Goal: Task Accomplishment & Management: Manage account settings

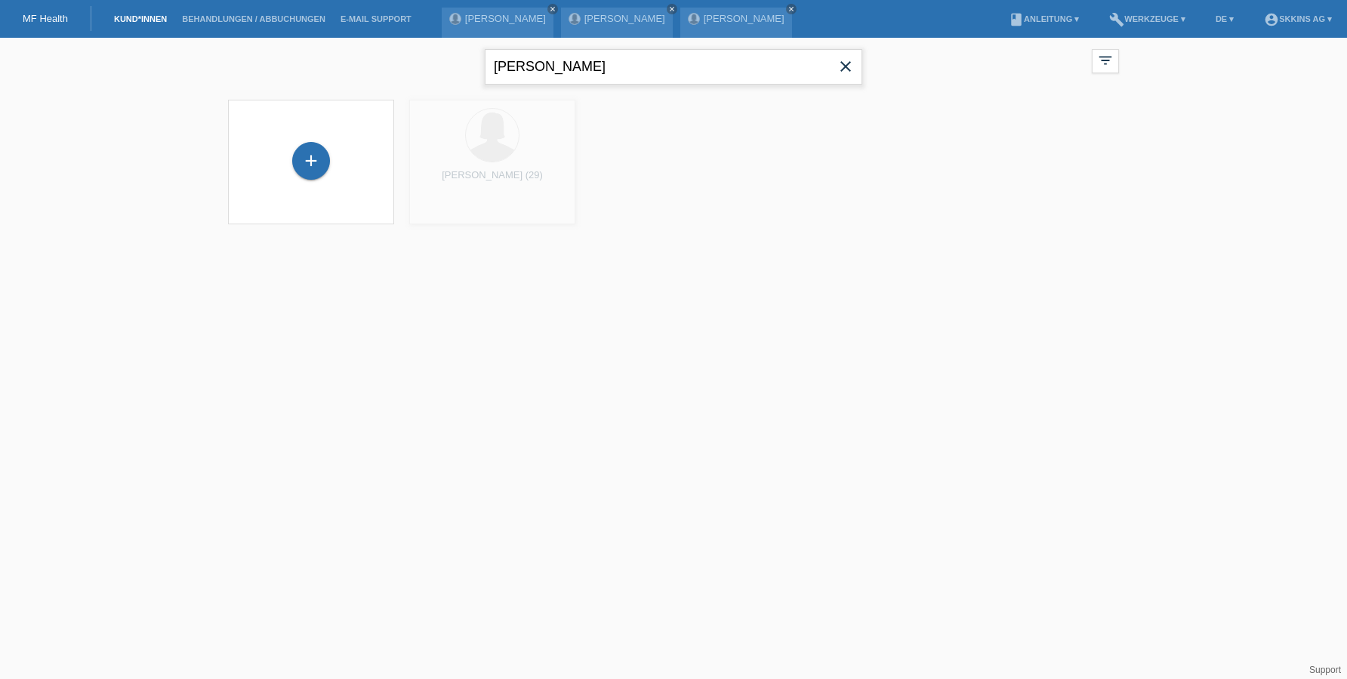
click at [651, 71] on input "alves" at bounding box center [674, 66] width 378 height 35
type input "a"
type input "tenzin"
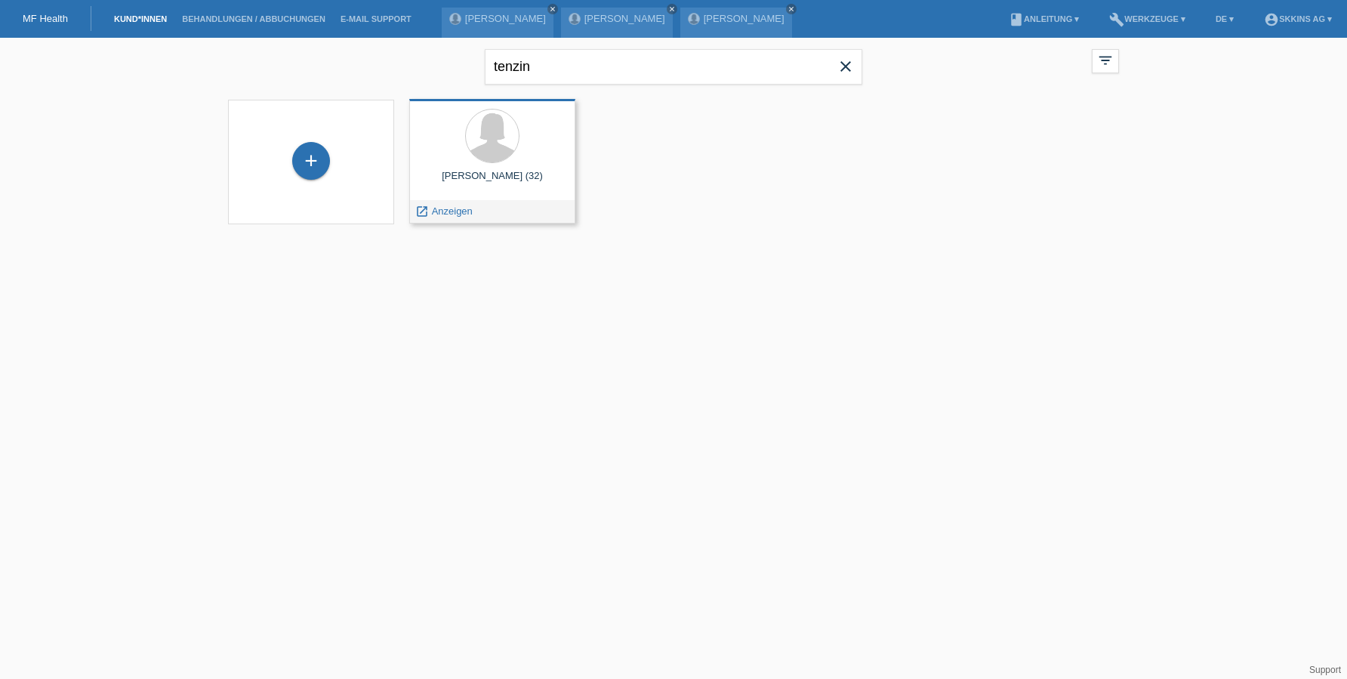
click at [494, 194] on div "Tenzin Dikyong Khartsang (32) launch Anzeigen" at bounding box center [492, 161] width 166 height 125
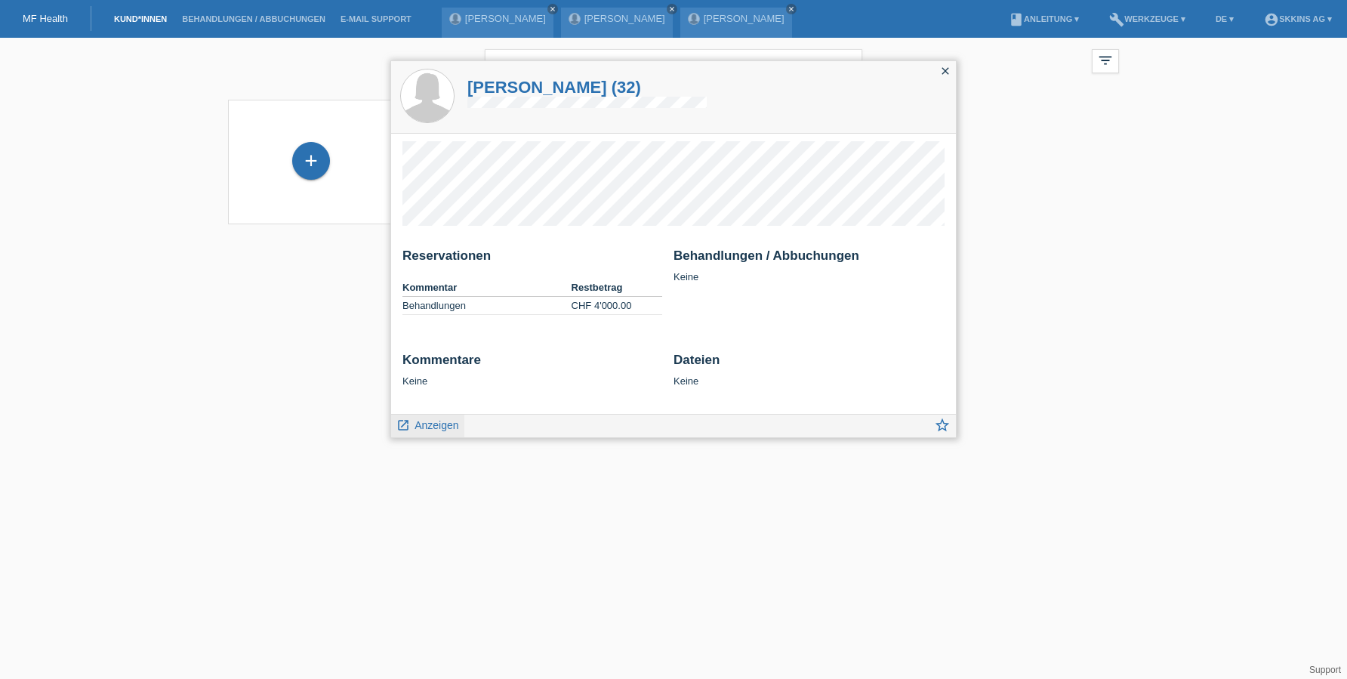
click at [440, 421] on span "Anzeigen" at bounding box center [437, 425] width 44 height 12
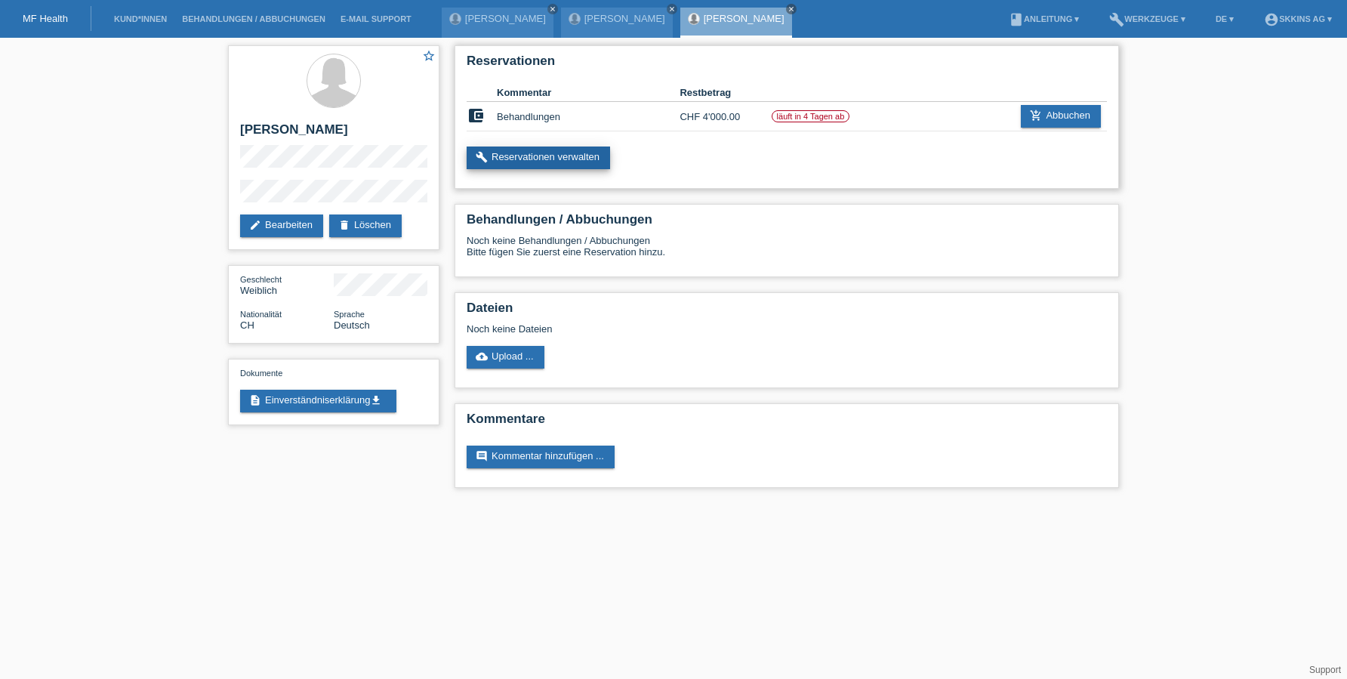
click at [599, 159] on link "build Reservationen verwalten" at bounding box center [538, 157] width 143 height 23
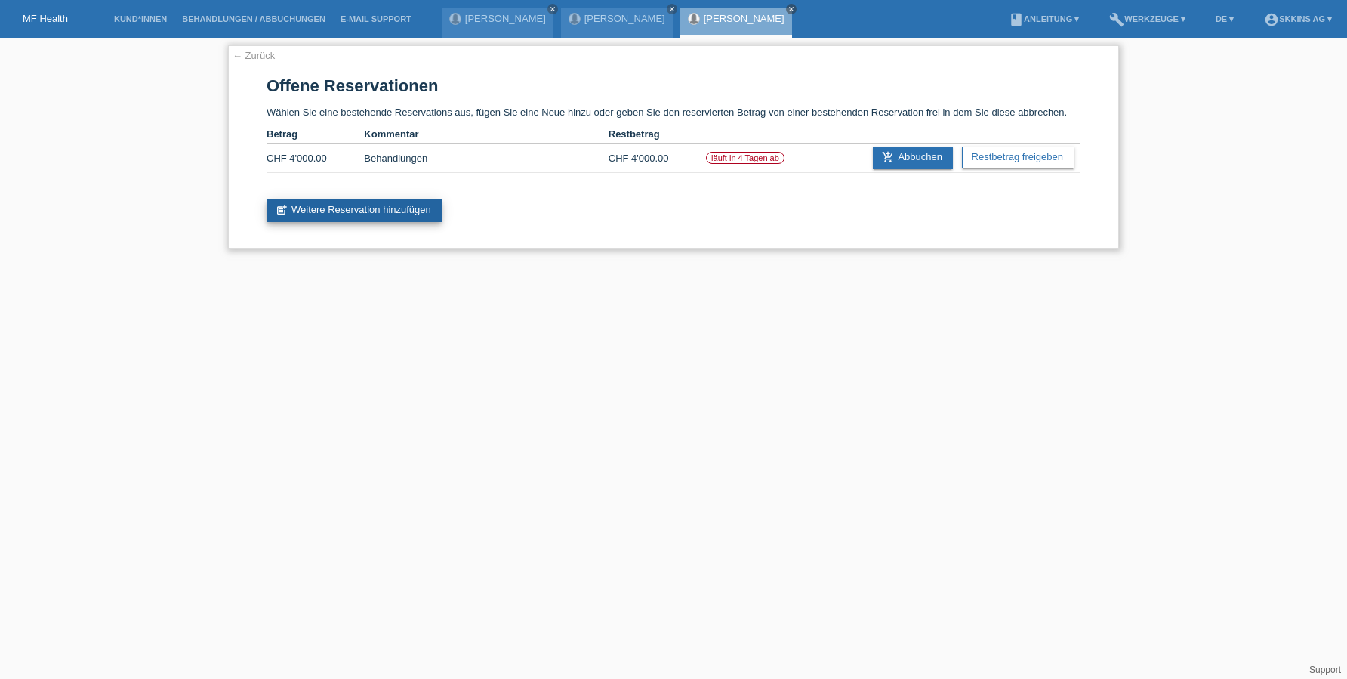
click at [418, 202] on link "post_add Weitere Reservation hinzufügen" at bounding box center [354, 210] width 175 height 23
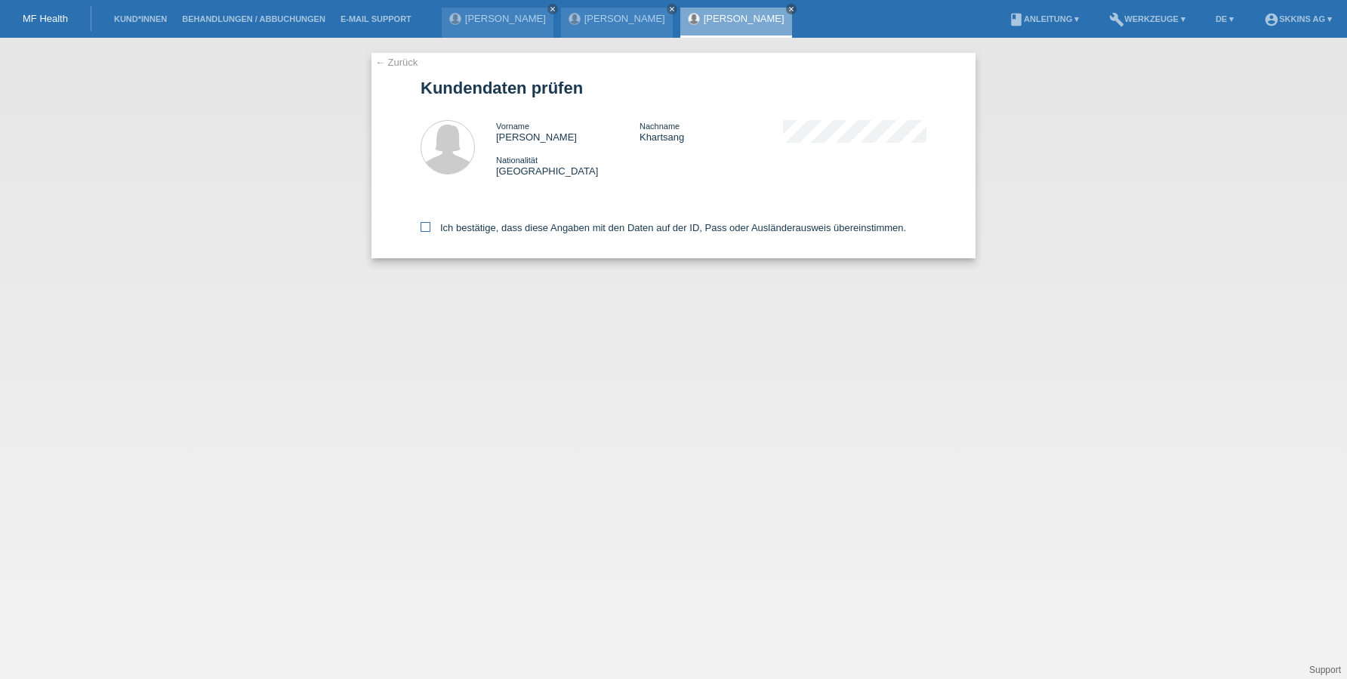
click at [429, 225] on icon at bounding box center [426, 227] width 10 height 10
click at [429, 225] on input "Ich bestätige, dass diese Angaben mit den Daten auf der ID, Pass oder Ausländer…" at bounding box center [426, 227] width 10 height 10
checkbox input "true"
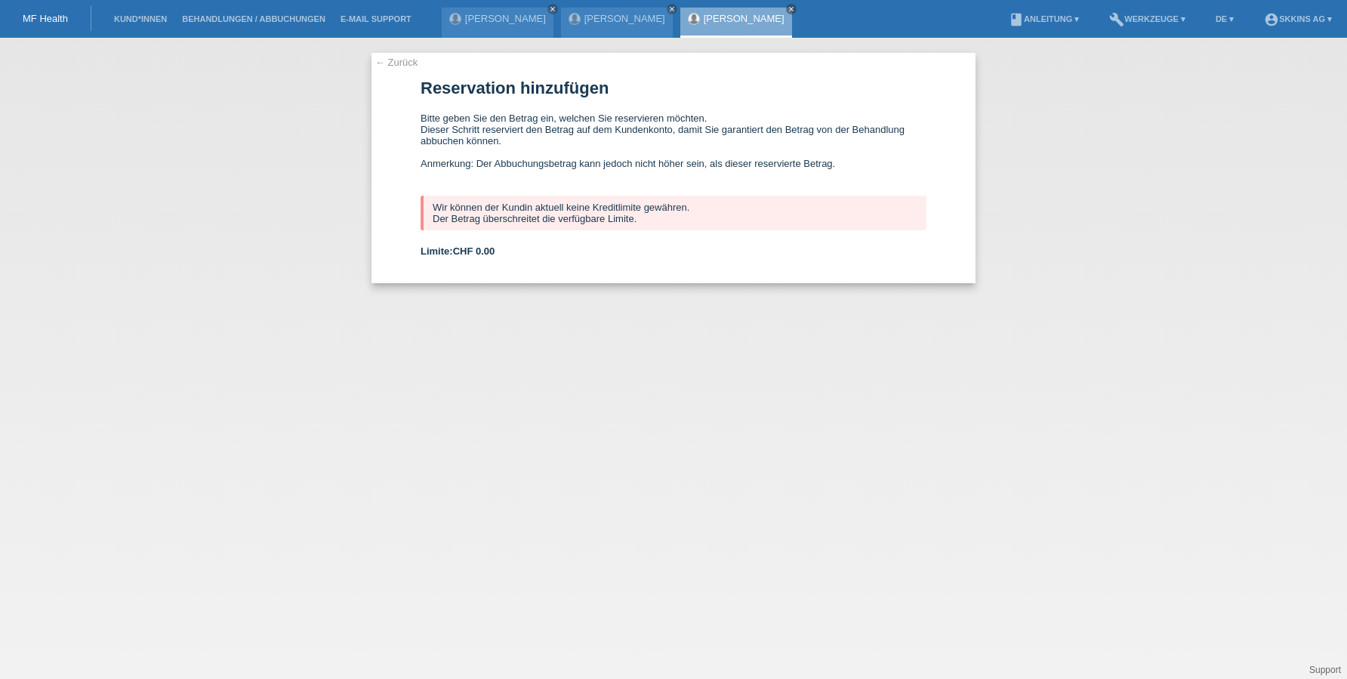
click at [731, 21] on link "[PERSON_NAME]" at bounding box center [744, 18] width 81 height 11
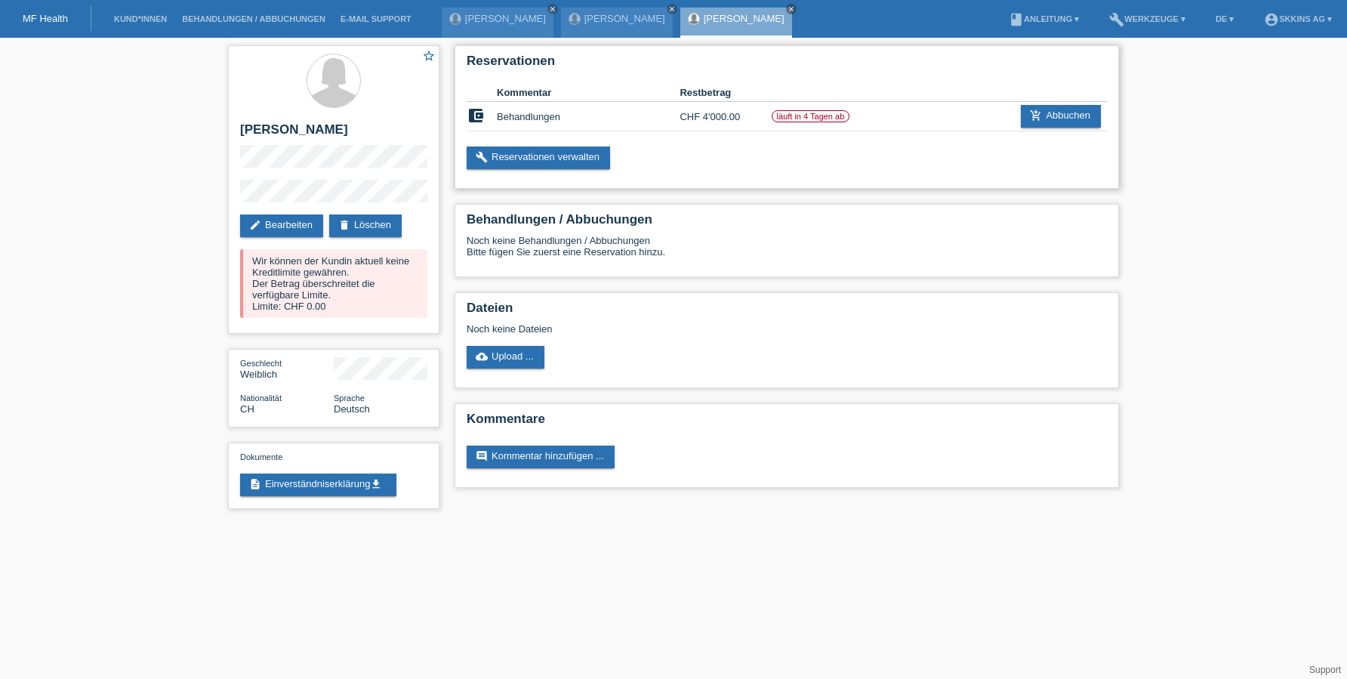
click at [732, 116] on td "CHF 4'000.00" at bounding box center [725, 116] width 91 height 29
click at [566, 156] on link "build Reservationen verwalten" at bounding box center [538, 157] width 143 height 23
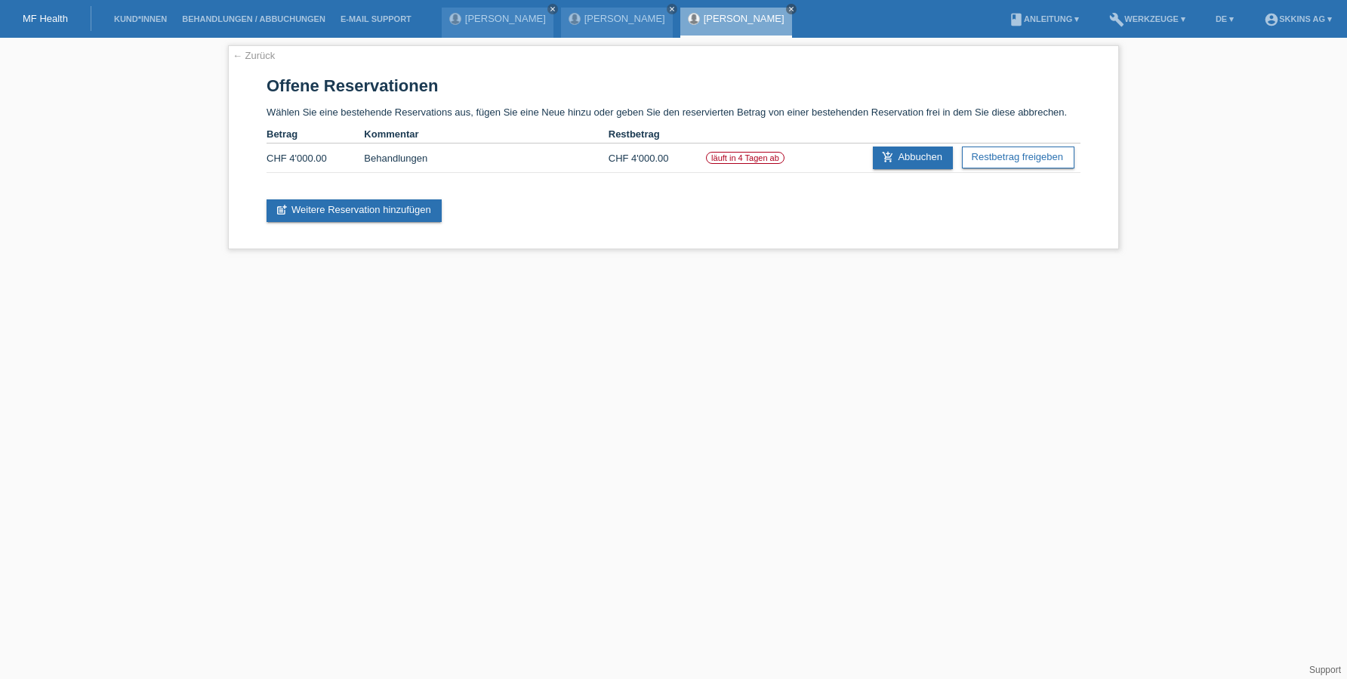
click at [717, 22] on link "[PERSON_NAME]" at bounding box center [744, 18] width 81 height 11
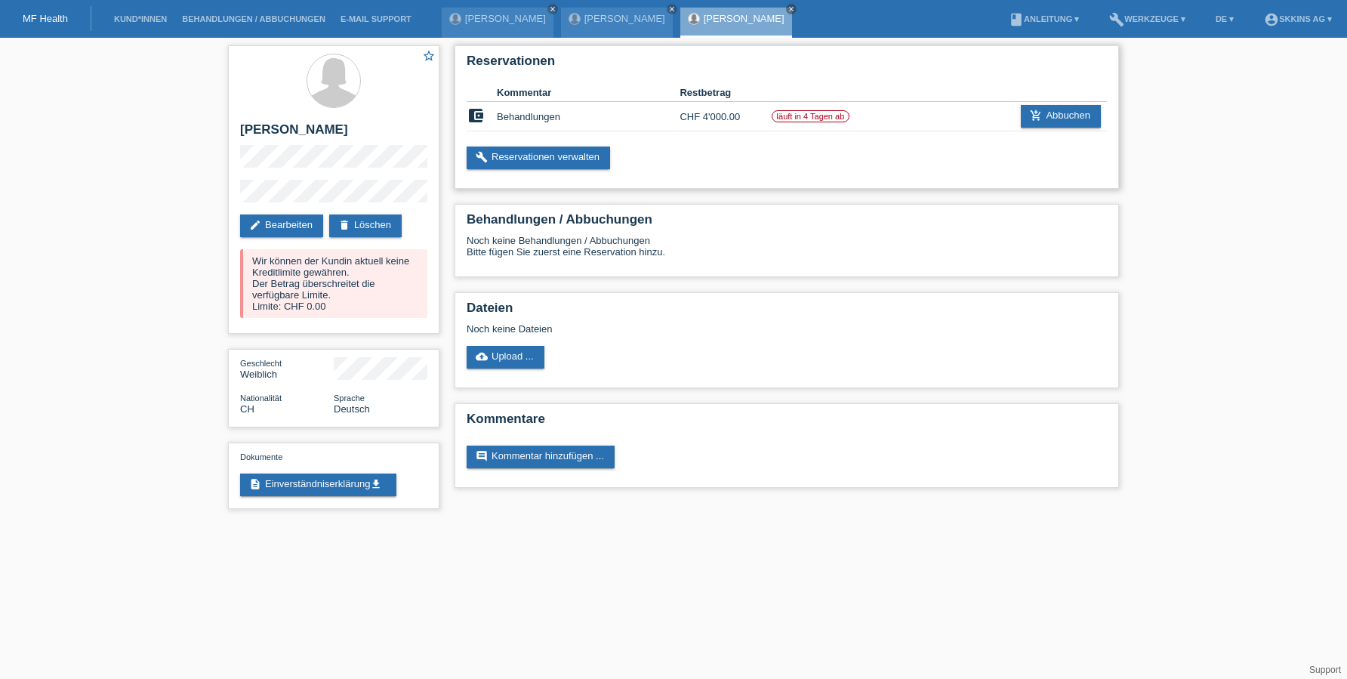
click at [709, 116] on td "CHF 4'000.00" at bounding box center [725, 116] width 91 height 29
click at [1321, 671] on link "Support" at bounding box center [1325, 669] width 32 height 11
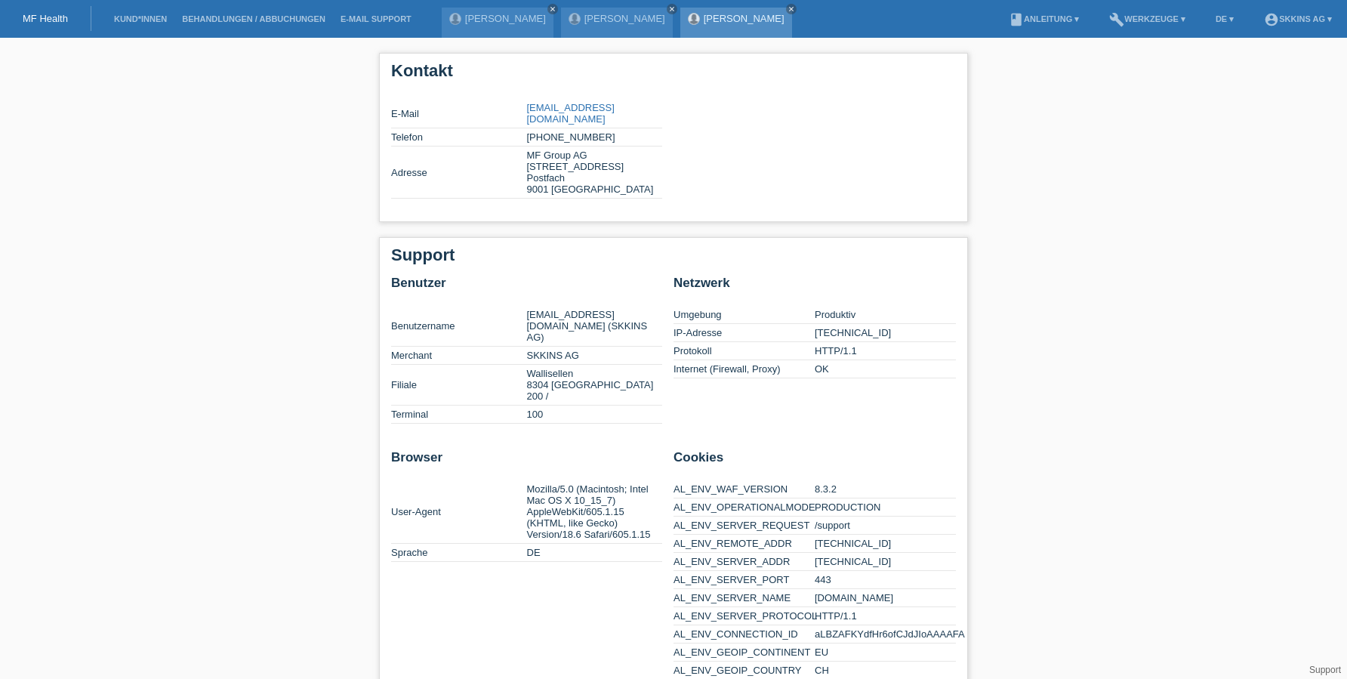
click at [725, 20] on link "[PERSON_NAME]" at bounding box center [744, 18] width 81 height 11
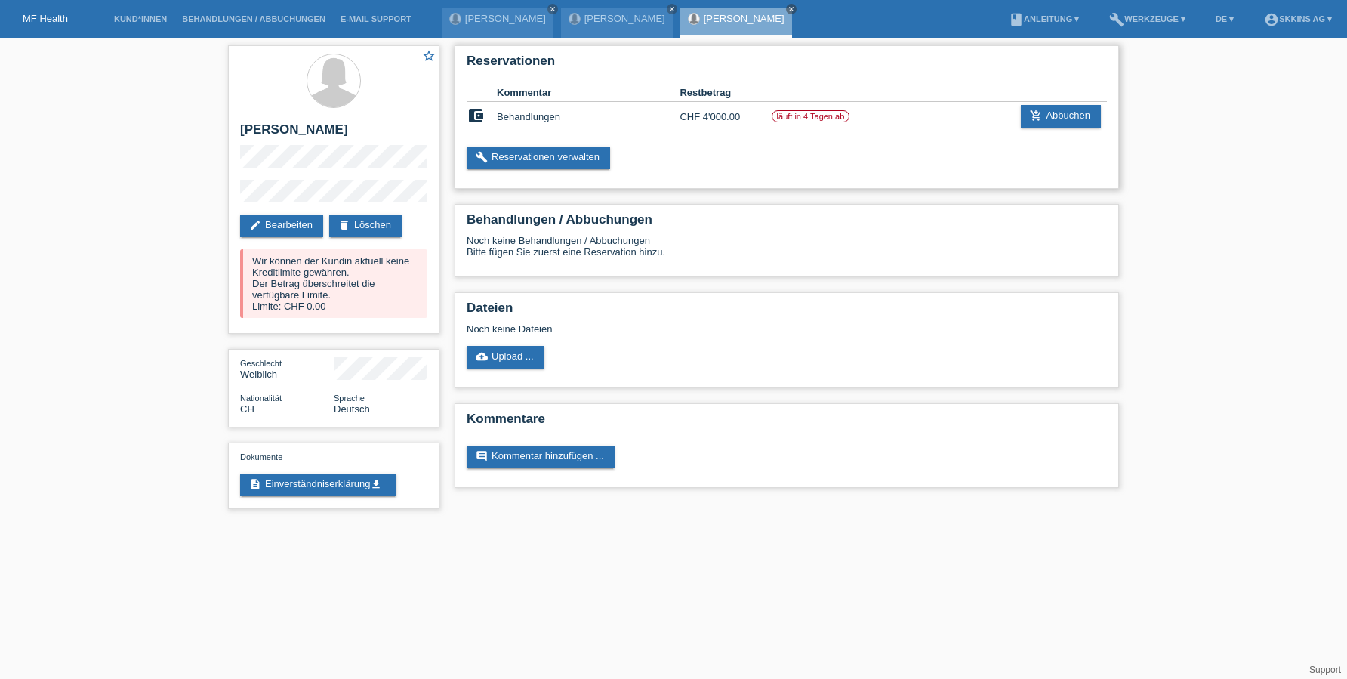
click at [794, 116] on label "läuft in 4 Tagen ab" at bounding box center [811, 116] width 79 height 12
click at [796, 120] on label "läuft in 4 Tagen ab" at bounding box center [811, 116] width 79 height 12
click at [763, 24] on div "[PERSON_NAME] close" at bounding box center [736, 23] width 112 height 30
click at [760, 20] on link "[PERSON_NAME]" at bounding box center [744, 18] width 81 height 11
click at [757, 24] on div "[PERSON_NAME] close" at bounding box center [736, 23] width 112 height 30
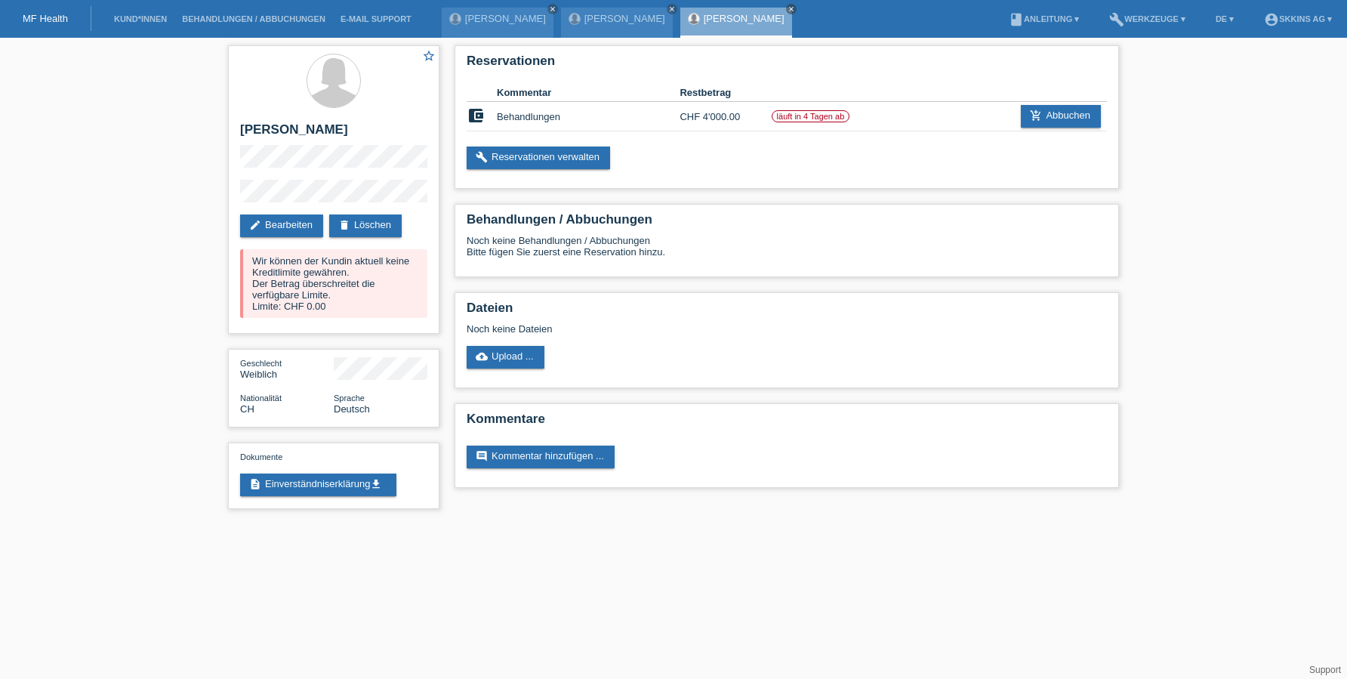
click at [742, 17] on link "[PERSON_NAME]" at bounding box center [744, 18] width 81 height 11
click at [792, 11] on icon "close" at bounding box center [792, 9] width 8 height 8
click at [157, 21] on link "Kund*innen" at bounding box center [140, 18] width 68 height 9
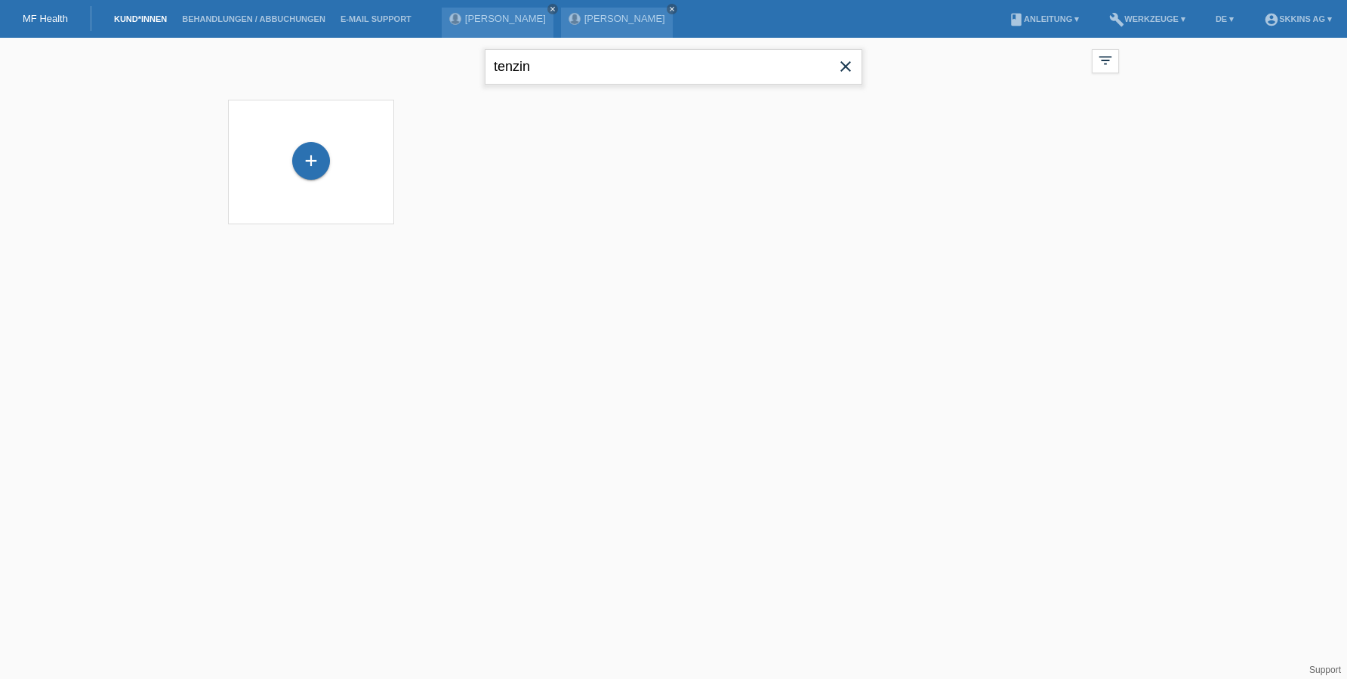
click at [551, 69] on input "tenzin" at bounding box center [674, 66] width 378 height 35
click at [461, 194] on div "Tenzin Dikyong Khartsang (32) launch Anzeigen" at bounding box center [492, 161] width 166 height 125
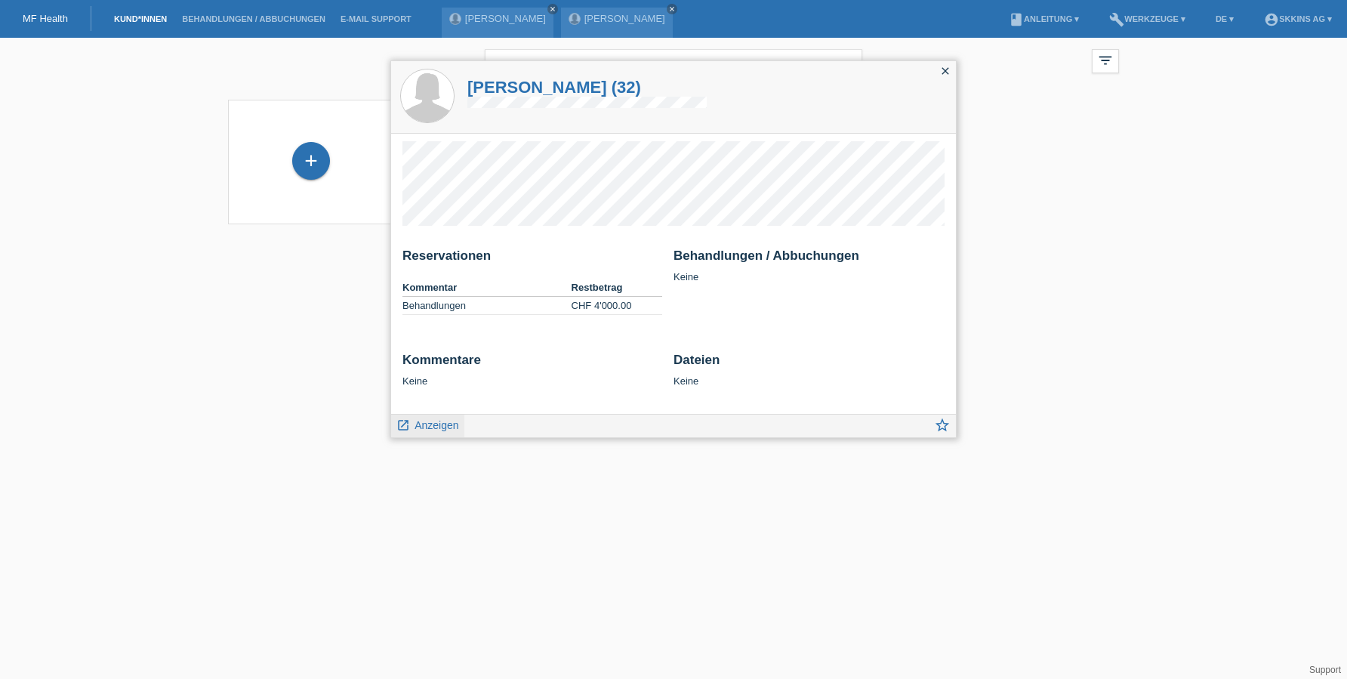
click at [449, 429] on span "Anzeigen" at bounding box center [437, 425] width 44 height 12
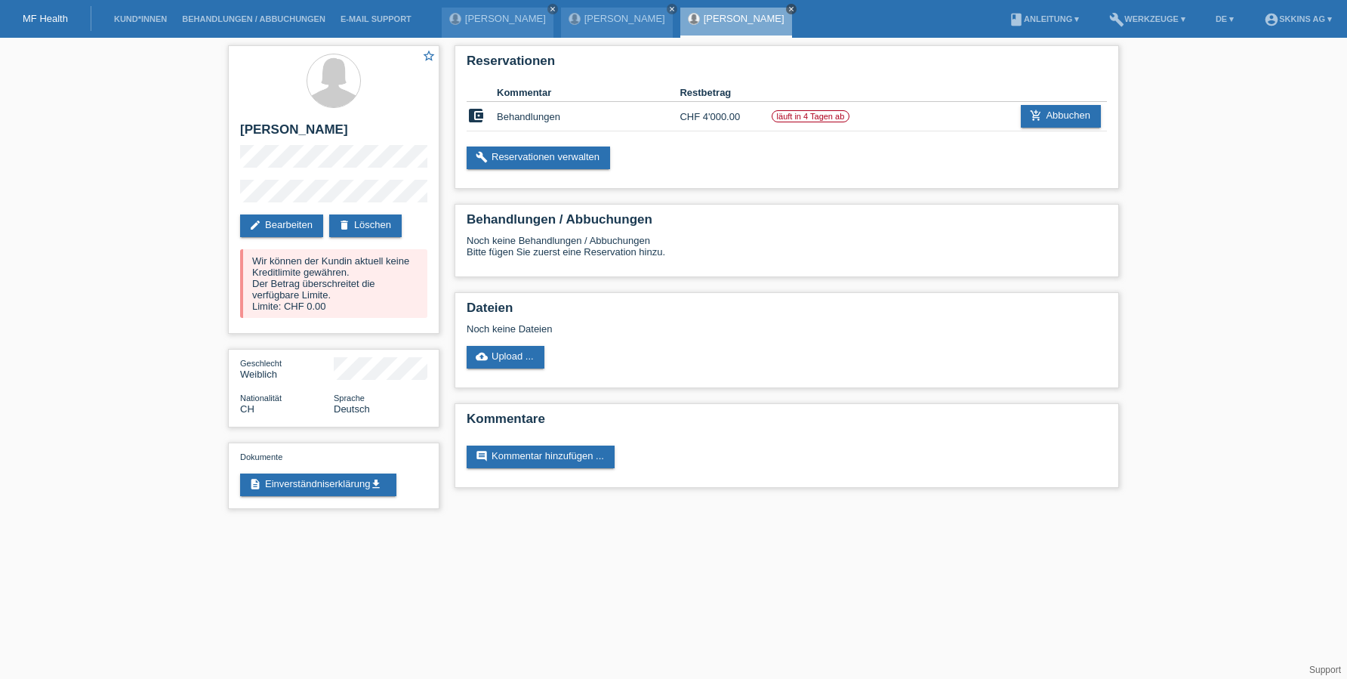
click at [795, 6] on icon "close" at bounding box center [792, 9] width 8 height 8
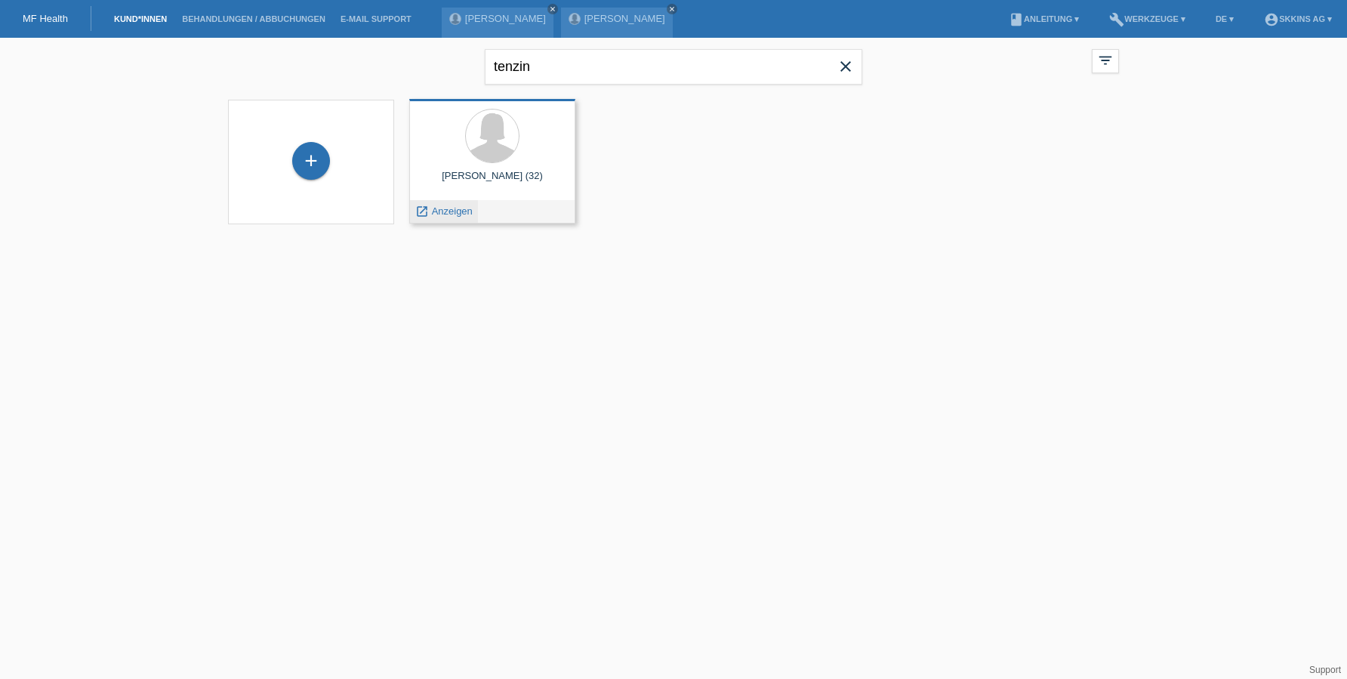
click at [448, 214] on span "Anzeigen" at bounding box center [452, 210] width 41 height 11
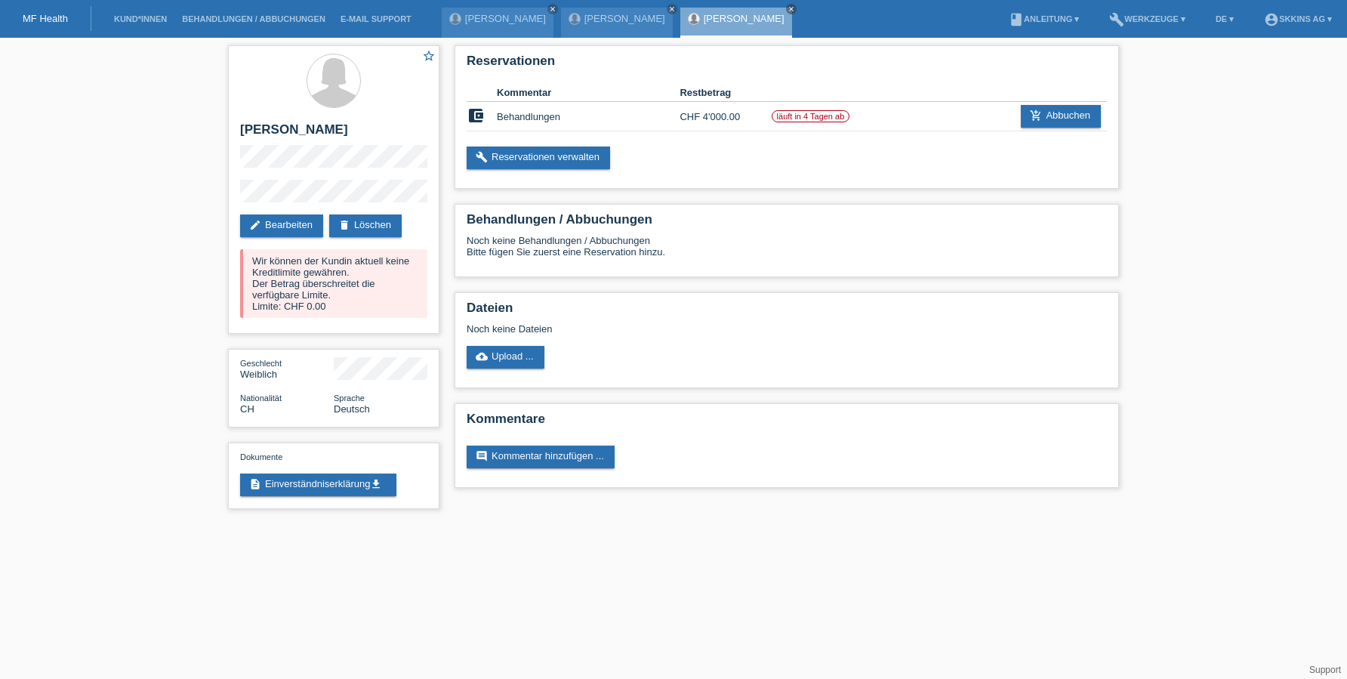
click at [750, 22] on link "[PERSON_NAME]" at bounding box center [744, 18] width 81 height 11
click at [703, 119] on td "CHF 4'000.00" at bounding box center [725, 116] width 91 height 29
click at [587, 159] on link "build Reservationen verwalten" at bounding box center [538, 157] width 143 height 23
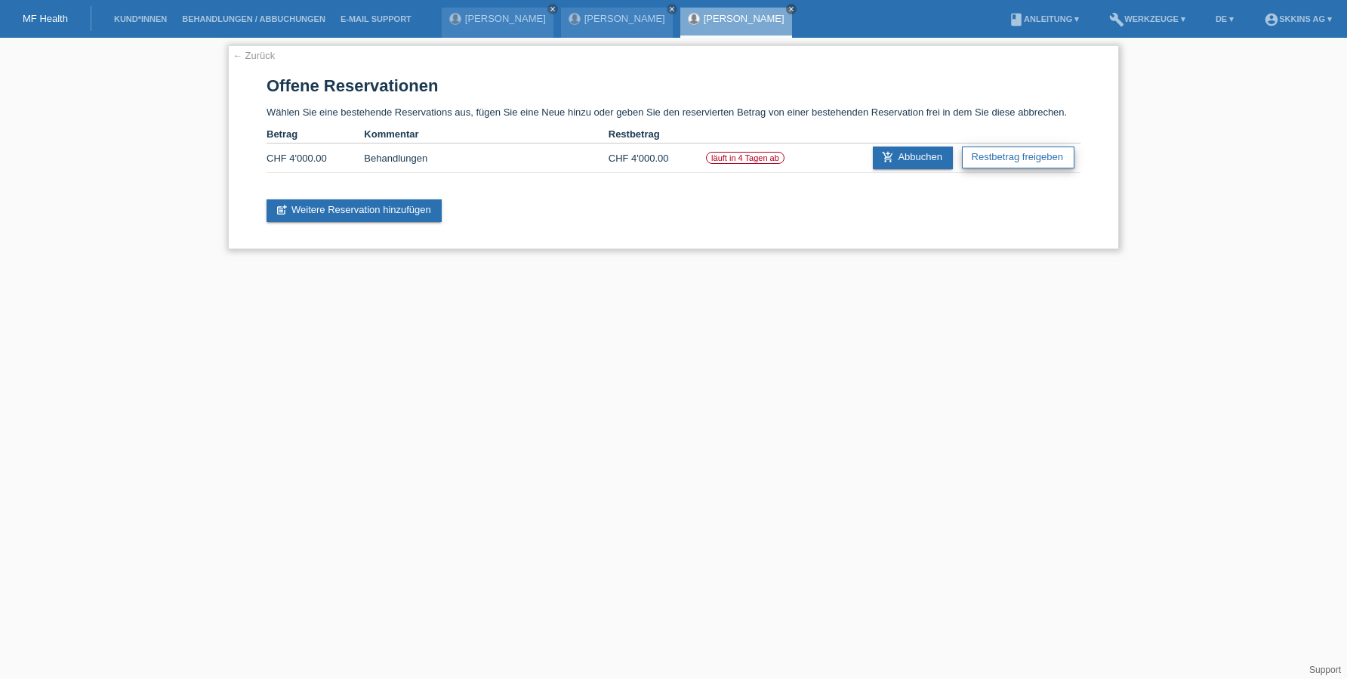
click at [998, 165] on link "Restbetrag freigeben" at bounding box center [1018, 157] width 113 height 22
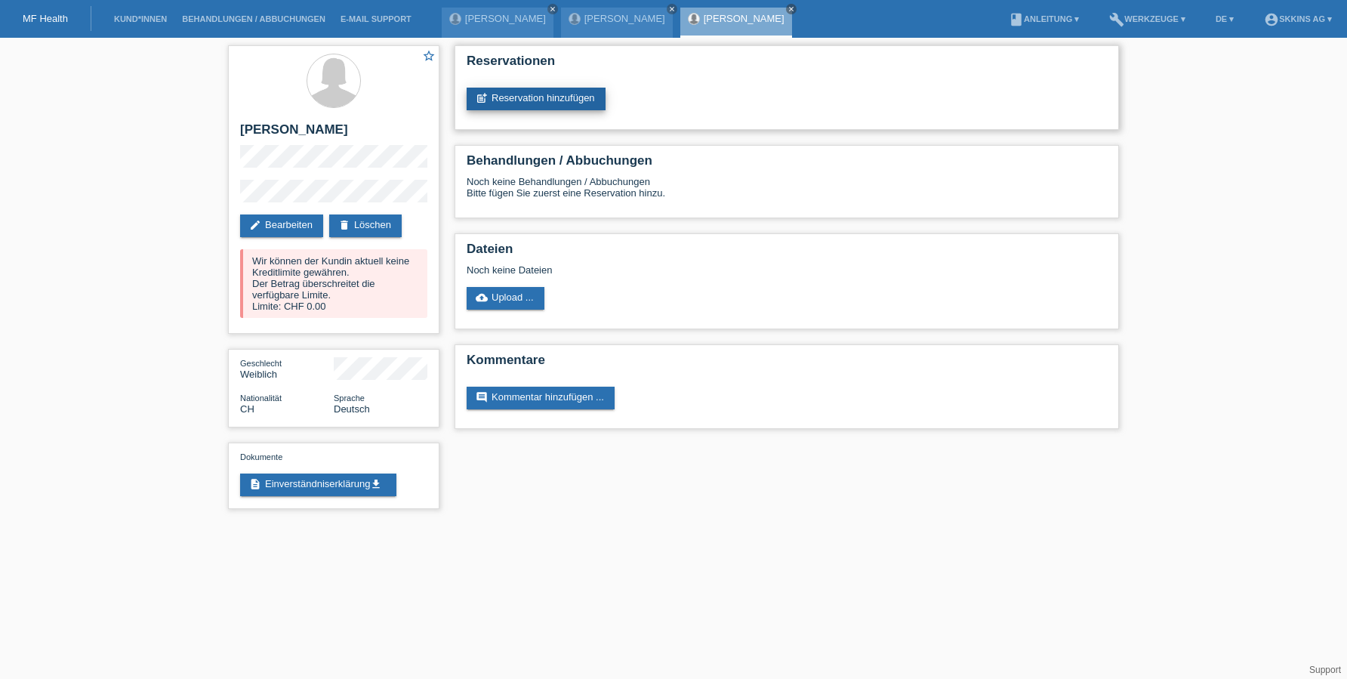
click at [560, 103] on link "post_add Reservation hinzufügen" at bounding box center [536, 99] width 139 height 23
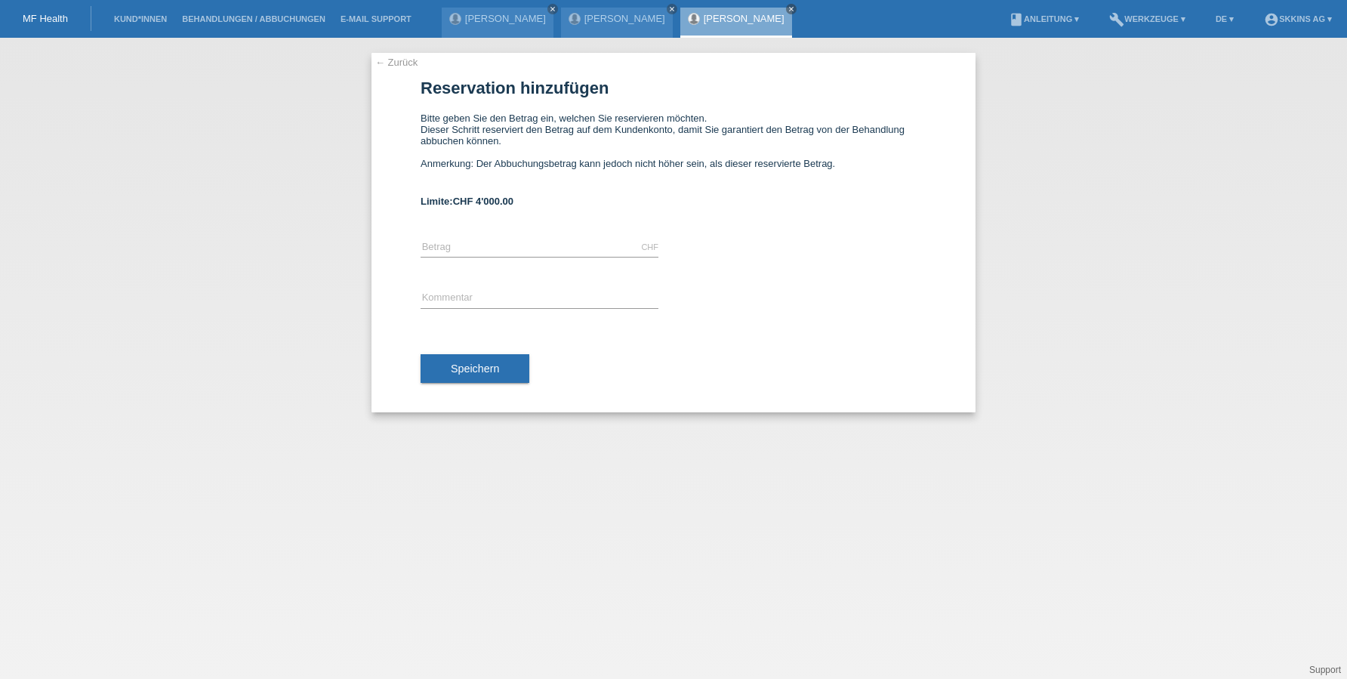
click at [499, 238] on div "CHF error [GEOGRAPHIC_DATA]" at bounding box center [540, 247] width 238 height 51
click at [496, 245] on input "text" at bounding box center [540, 247] width 238 height 19
type input "4000.00"
click at [464, 297] on input "text" at bounding box center [540, 298] width 238 height 19
type input "Behandlungen"
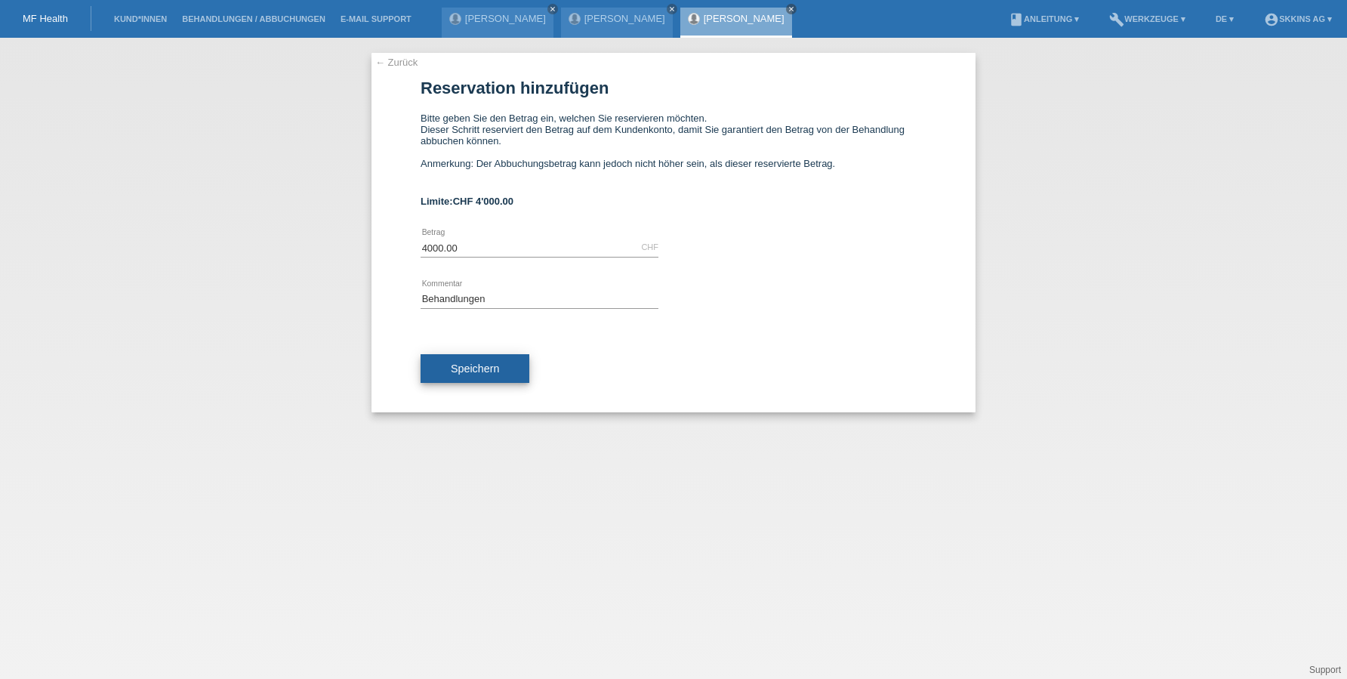
click at [456, 368] on span "Speichern" at bounding box center [475, 368] width 48 height 12
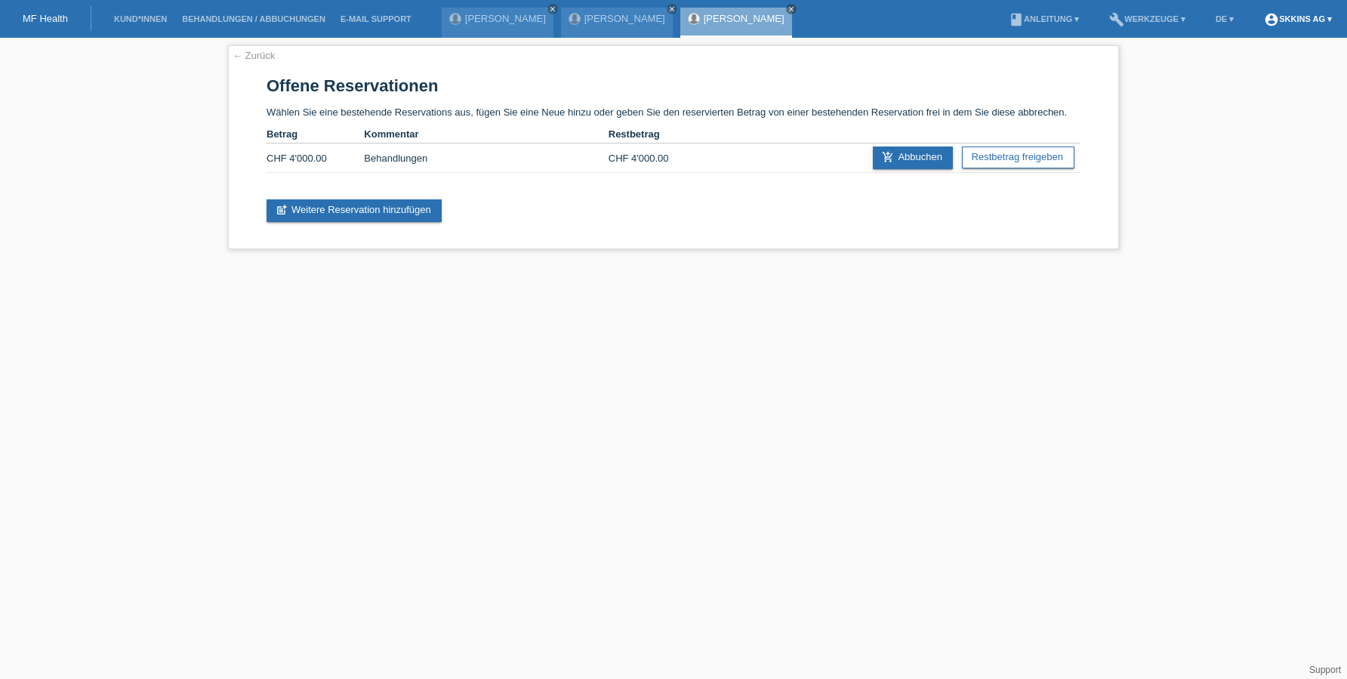
click at [1313, 17] on link "account_circle SKKINS AG ▾" at bounding box center [1297, 18] width 83 height 9
click at [1208, 43] on icon "account_circle" at bounding box center [1209, 41] width 23 height 23
click at [1272, 64] on div "[EMAIL_ADDRESS][DOMAIN_NAME]" at bounding box center [1267, 73] width 139 height 18
click at [902, 264] on html "MF Health Kund*innen Behandlungen / Abbuchungen E-Mail Support [PERSON_NAME] cl…" at bounding box center [673, 132] width 1347 height 264
click at [122, 21] on link "Kund*innen" at bounding box center [140, 18] width 68 height 9
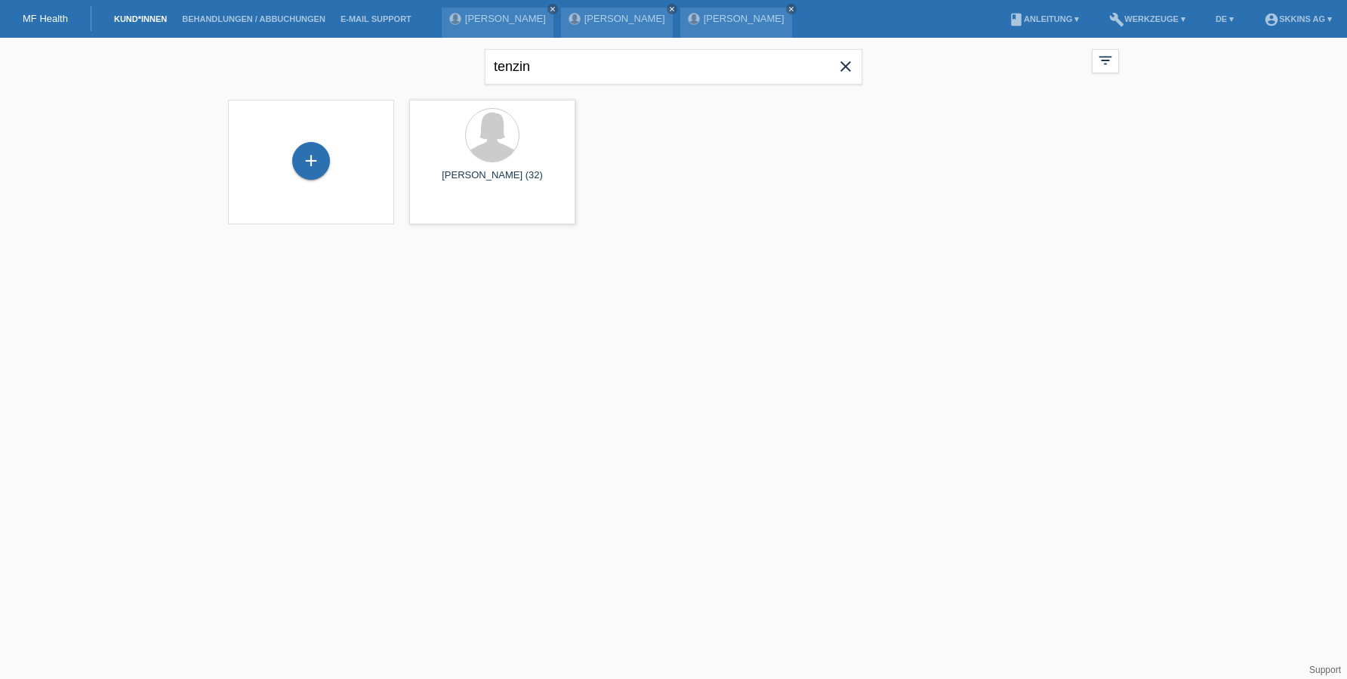
click at [48, 2] on nav "MF Health Kund*innen Behandlungen / Abbuchungen E-Mail Support Rochelle Sieger …" at bounding box center [673, 19] width 1347 height 38
click at [51, 21] on link "MF Health" at bounding box center [45, 18] width 45 height 11
click at [1219, 23] on link "DE ▾" at bounding box center [1224, 18] width 33 height 9
click at [1282, 100] on div "tenzin close filter_list view_module Alle Kund*innen anzeigen star Markierte [P…" at bounding box center [673, 140] width 1347 height 205
click at [1284, 19] on link "account_circle SKKINS AG ▾" at bounding box center [1297, 18] width 83 height 9
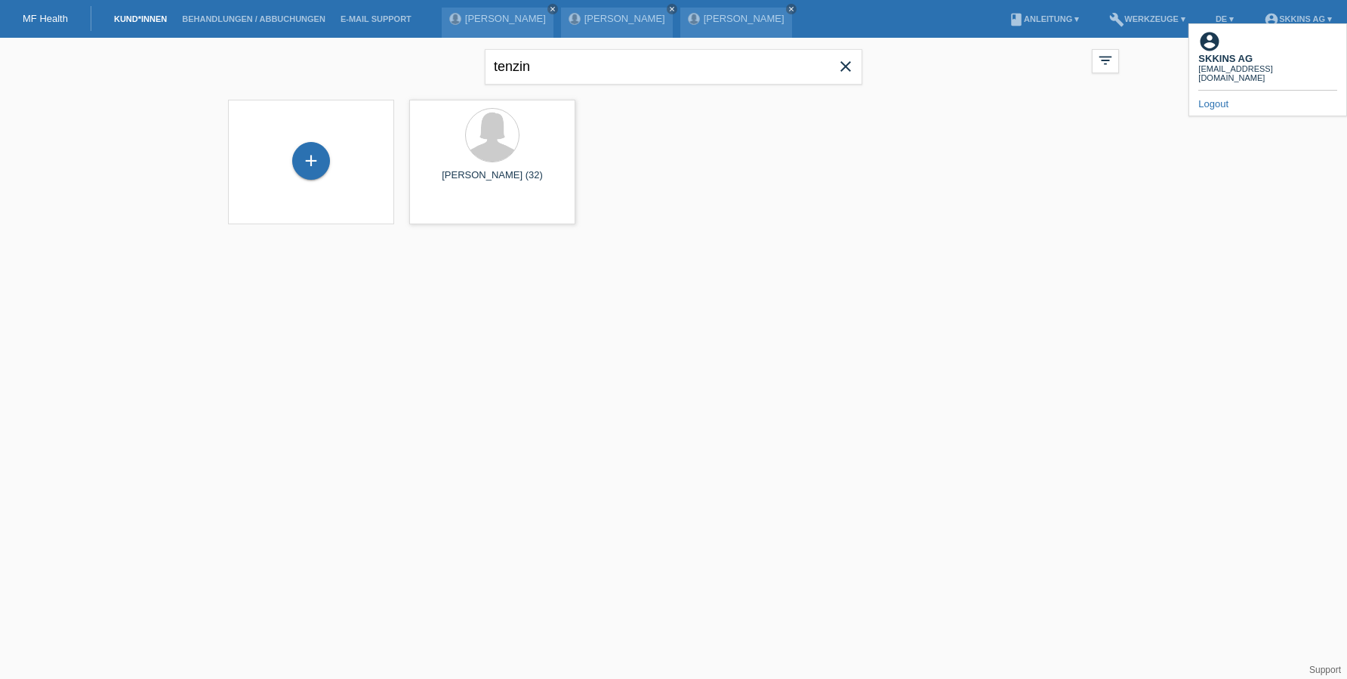
click at [1195, 133] on div "tenzin close filter_list view_module Alle Kund*innen anzeigen star Markierte [P…" at bounding box center [673, 140] width 1347 height 205
click at [825, 109] on div "+ [PERSON_NAME] (32) launch Anzeigen" at bounding box center [673, 162] width 906 height 140
click at [706, 18] on link "[PERSON_NAME]" at bounding box center [744, 18] width 81 height 11
